Goal: Check status: Check status

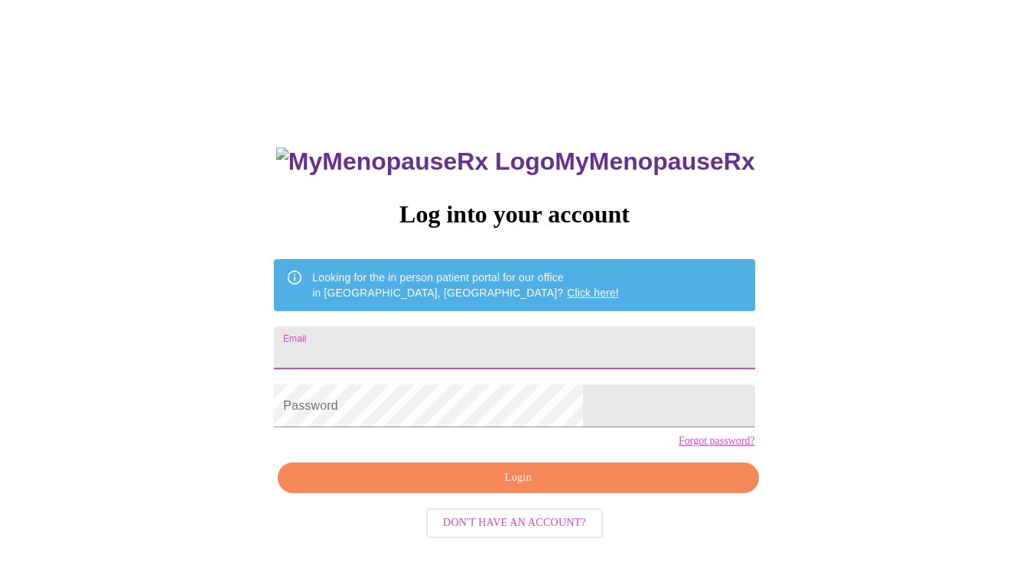
click at [460, 349] on input "Email" at bounding box center [514, 348] width 480 height 43
type input "[PERSON_NAME][EMAIL_ADDRESS][PERSON_NAME][DOMAIN_NAME]"
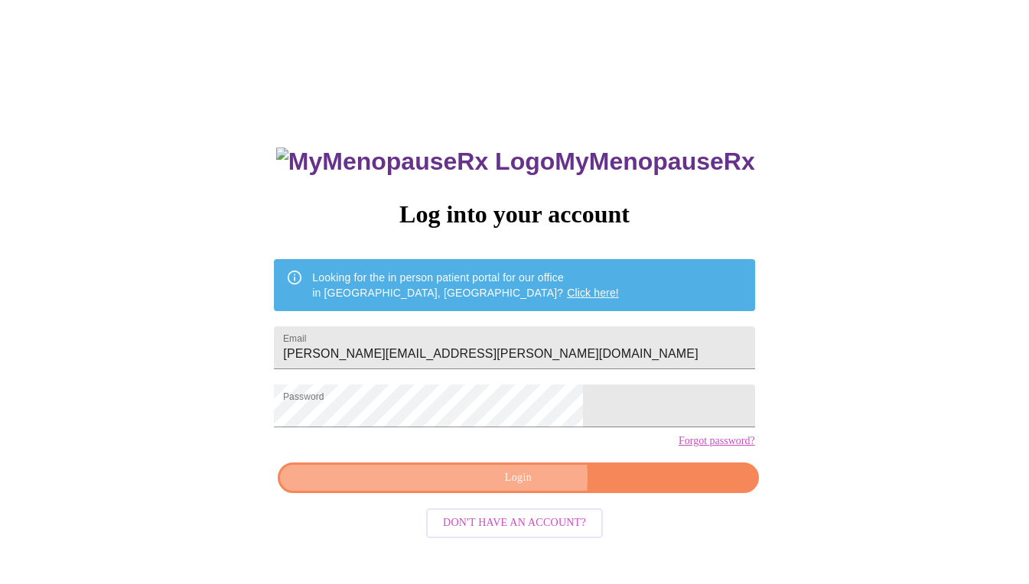
click at [499, 488] on span "Login" at bounding box center [517, 478] width 445 height 19
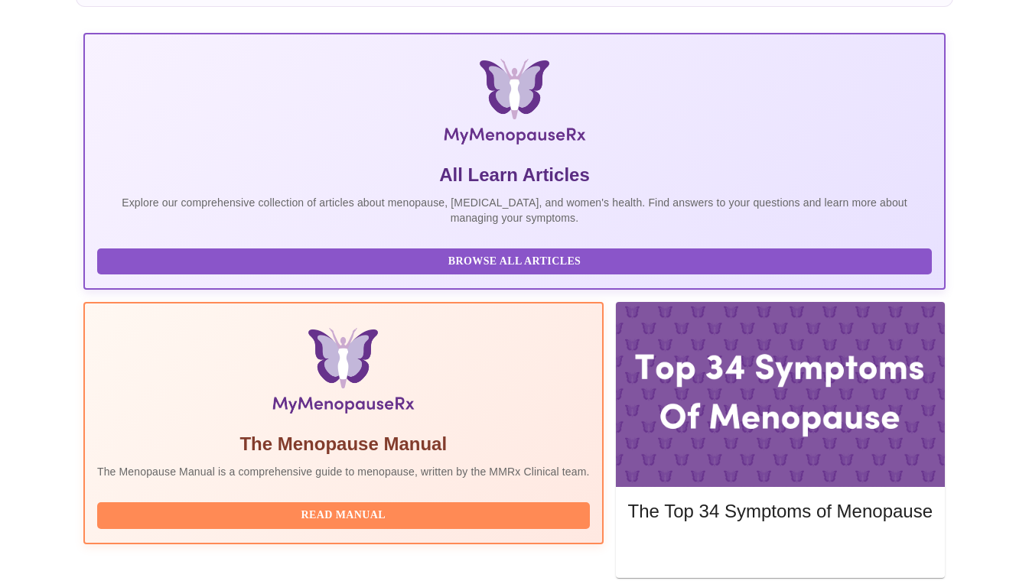
scroll to position [252, 0]
